Goal: Task Accomplishment & Management: Complete application form

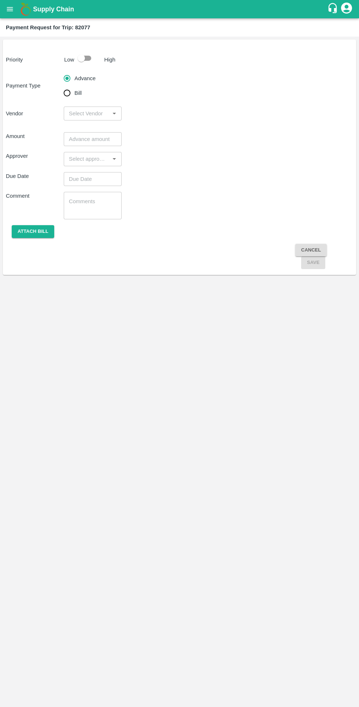
click at [10, 13] on button "open drawer" at bounding box center [9, 9] width 17 height 17
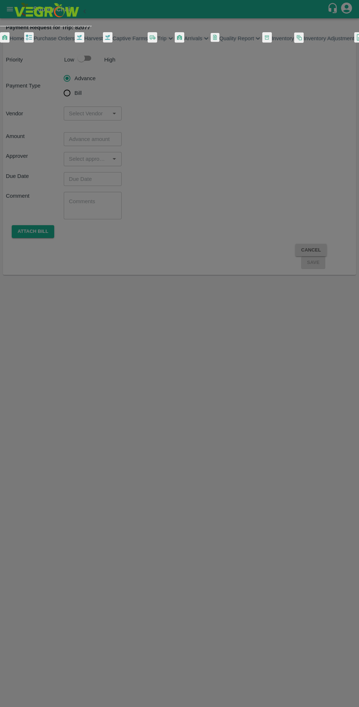
click at [157, 41] on span "Trip" at bounding box center [161, 38] width 9 height 6
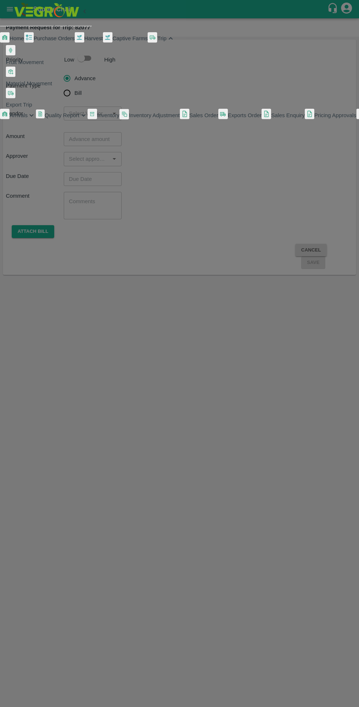
click at [40, 65] on span "Fruit Movement" at bounding box center [25, 62] width 38 height 6
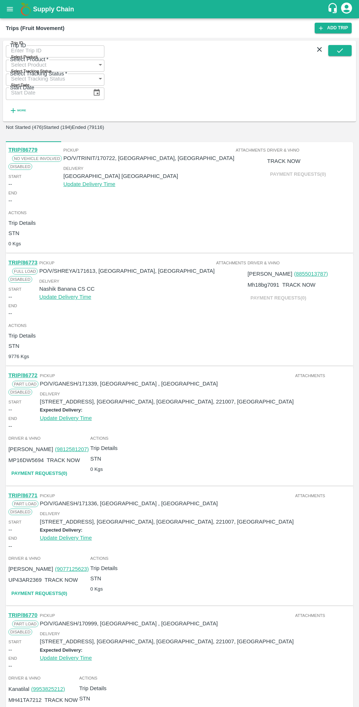
click at [26, 109] on strong "More" at bounding box center [21, 110] width 9 height 3
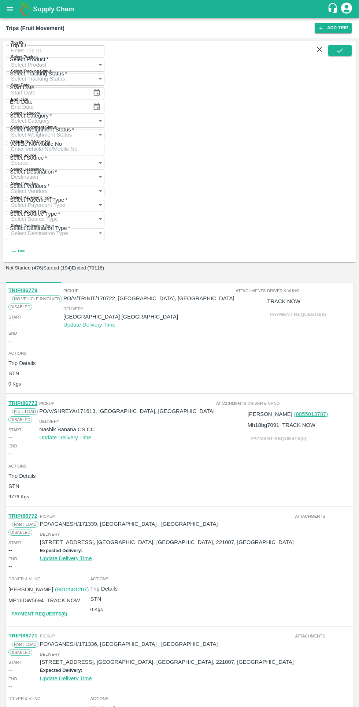
click at [90, 184] on input "Select Vendors" at bounding box center [48, 191] width 84 height 14
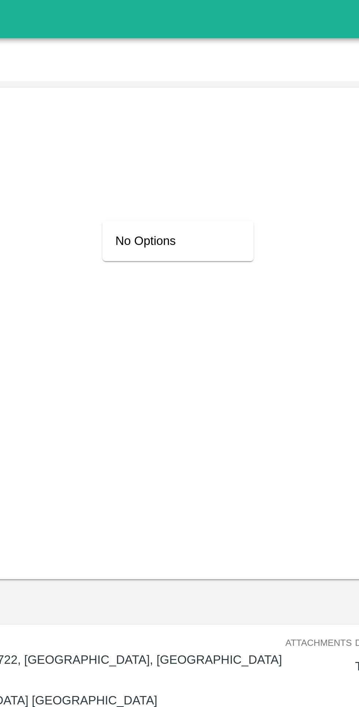
type input "newco"
type input "नवा"
type input "newcold"
click at [165, 265] on div "Not Started (476) Started (194) Ended (79116)" at bounding box center [179, 267] width 347 height 5
click at [90, 184] on input "Select Vendors" at bounding box center [48, 191] width 84 height 14
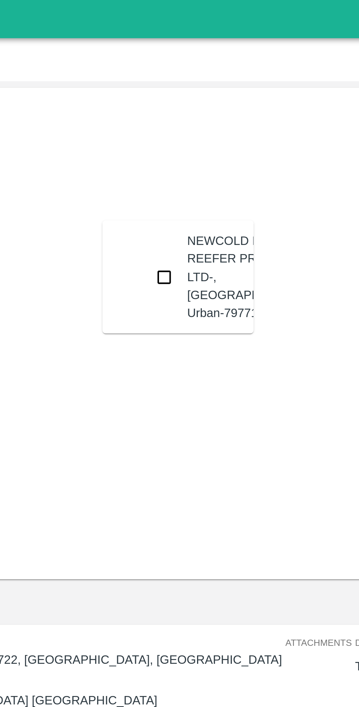
type input "new"
click at [174, 133] on input "checkbox" at bounding box center [181, 126] width 15 height 15
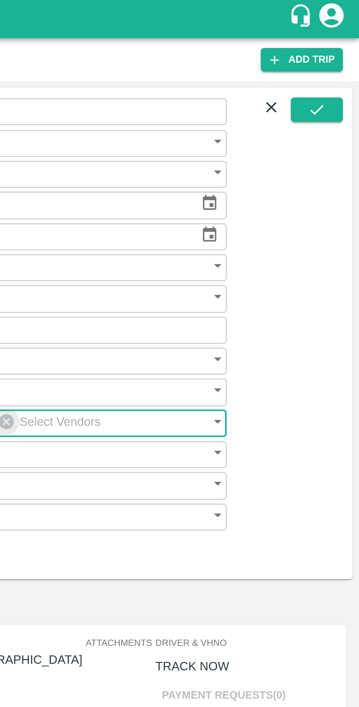
click at [337, 52] on icon "submit" at bounding box center [340, 50] width 8 height 8
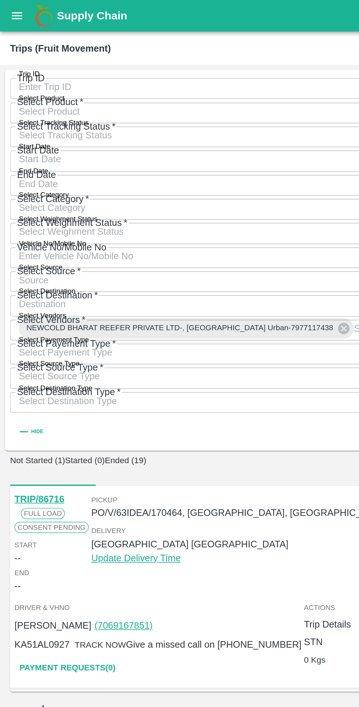
click at [4, 15] on button "open drawer" at bounding box center [9, 9] width 17 height 17
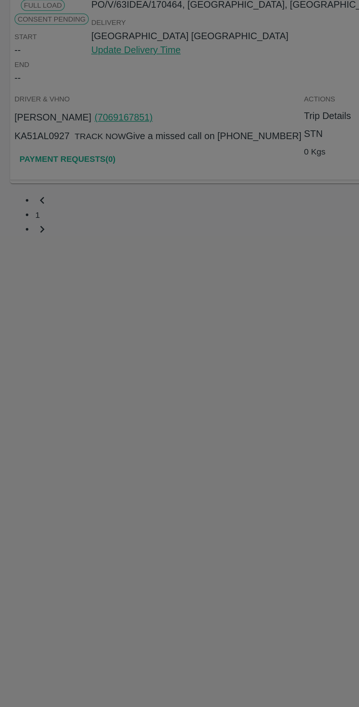
click at [42, 143] on li "My Payment Requests" at bounding box center [49, 131] width 86 height 21
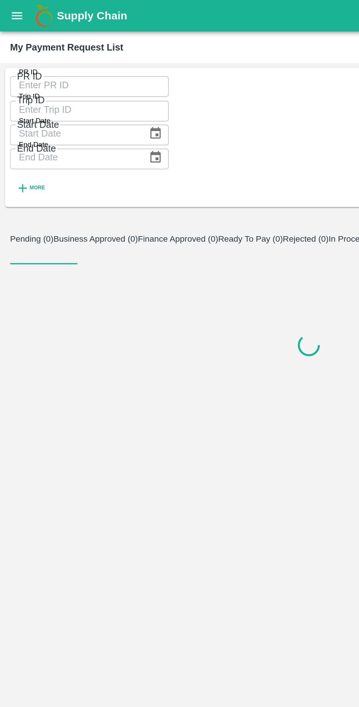
click at [48, 154] on div at bounding box center [179, 201] width 347 height 94
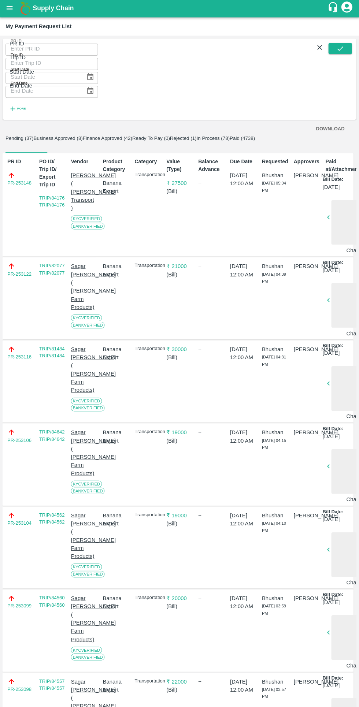
click at [132, 136] on button "Finance Approved (42)" at bounding box center [107, 138] width 49 height 5
